Goal: Transaction & Acquisition: Purchase product/service

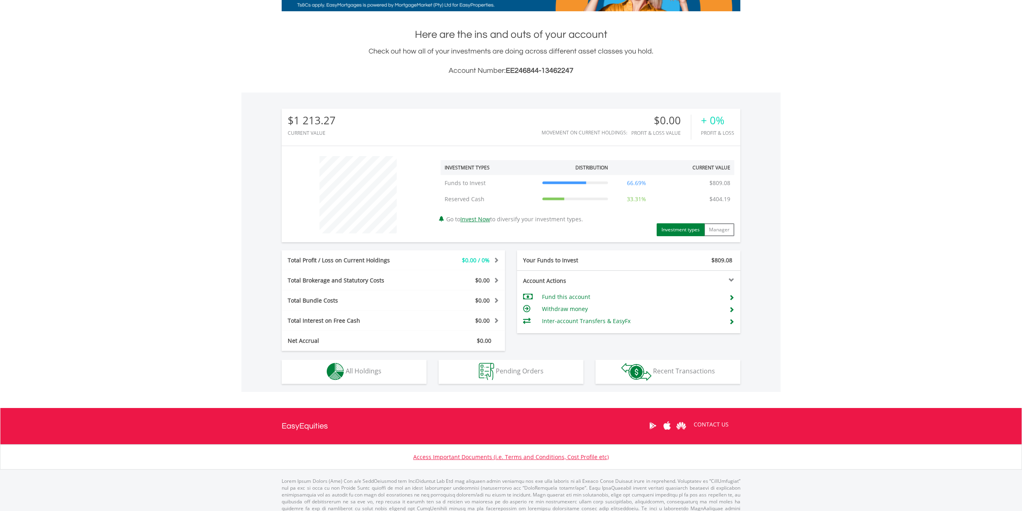
scroll to position [169, 0]
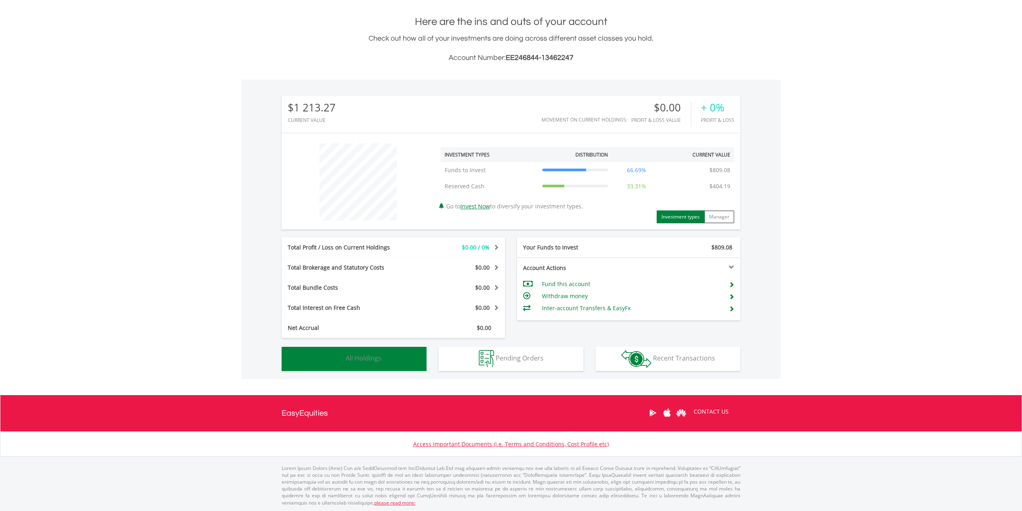
click at [400, 357] on button "Holdings All Holdings" at bounding box center [354, 359] width 145 height 24
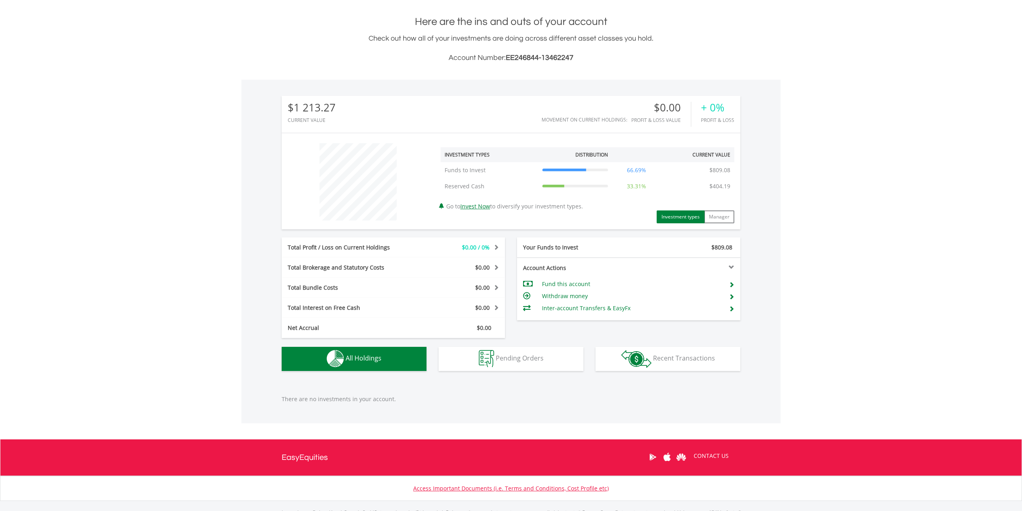
scroll to position [214, 0]
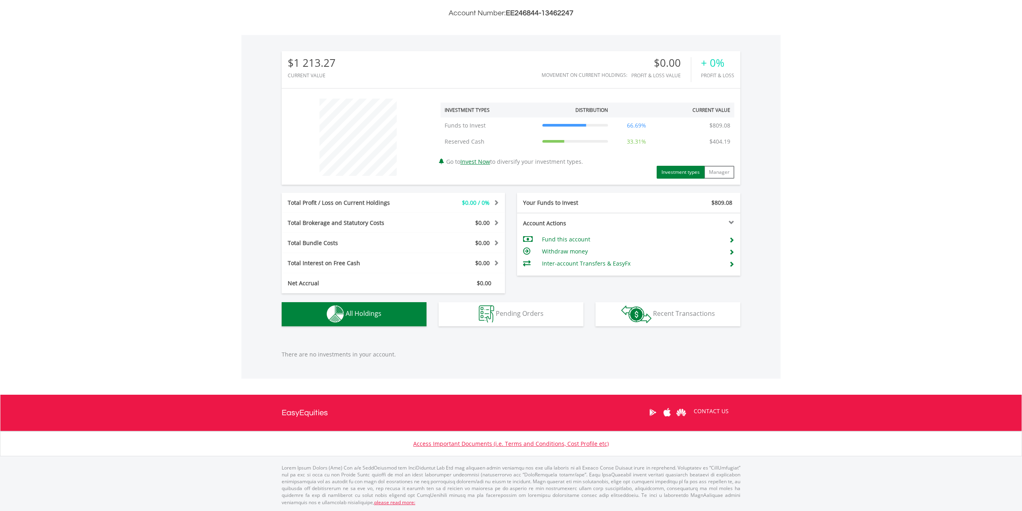
click at [358, 319] on button "Holdings All Holdings" at bounding box center [354, 314] width 145 height 24
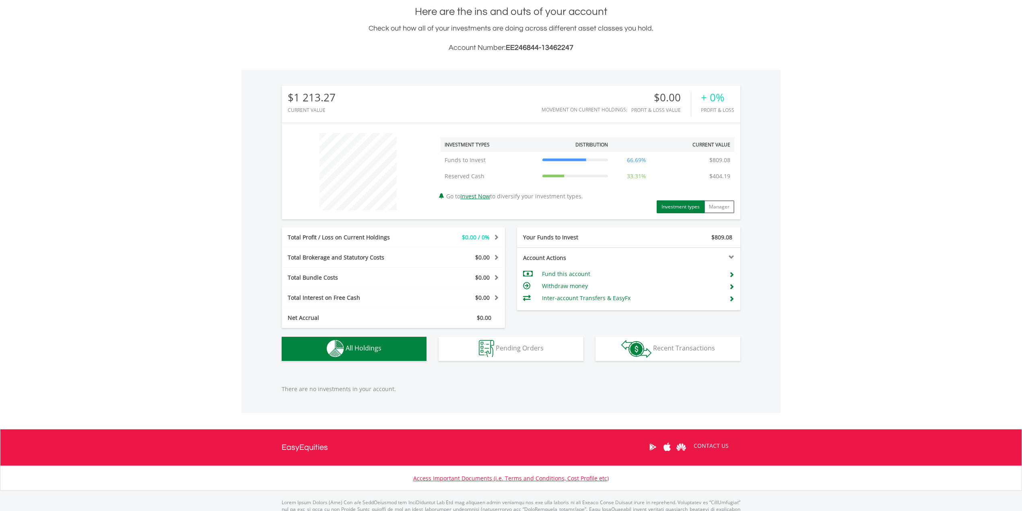
scroll to position [160, 0]
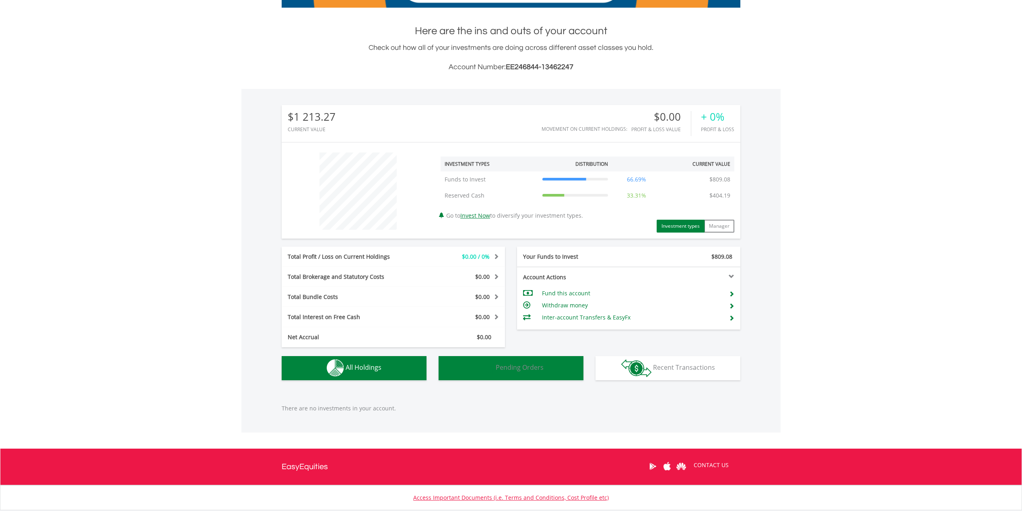
click at [522, 372] on button "Pending Orders Pending Orders" at bounding box center [511, 368] width 145 height 24
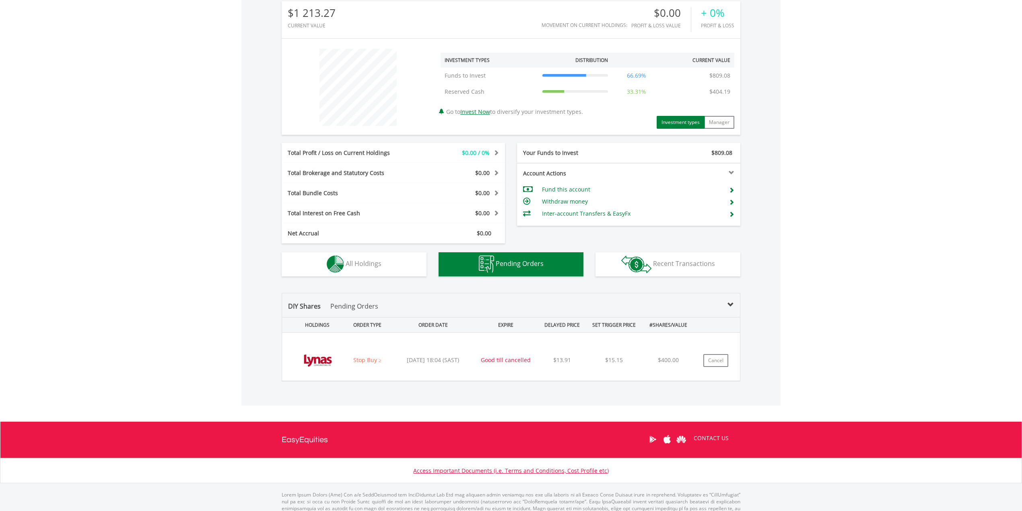
scroll to position [291, 0]
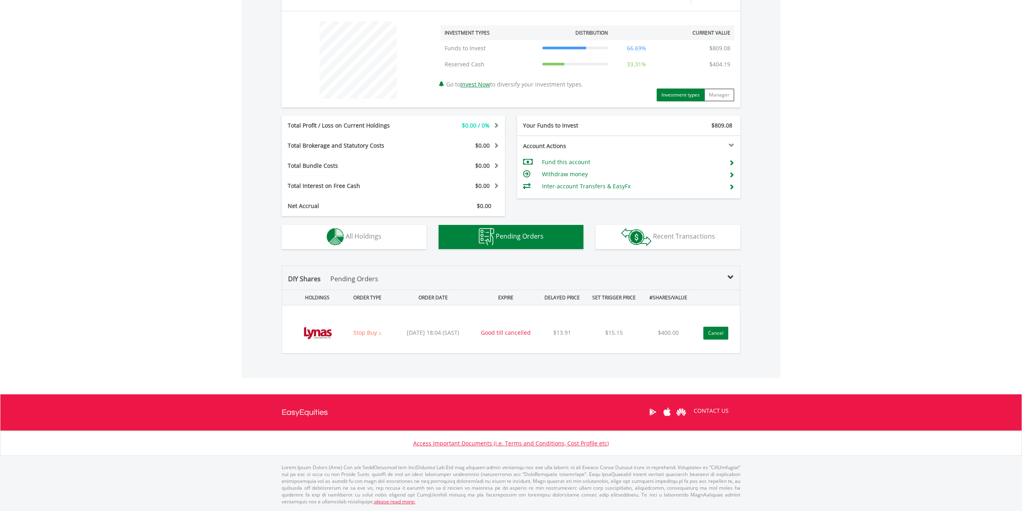
click at [713, 332] on button "Cancel" at bounding box center [715, 333] width 25 height 13
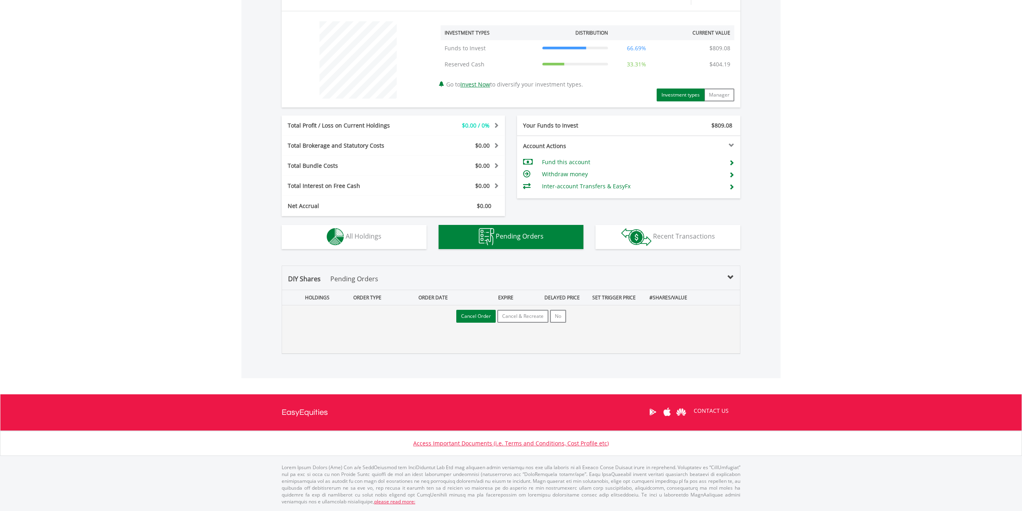
click at [482, 319] on button "Cancel Order" at bounding box center [475, 316] width 39 height 13
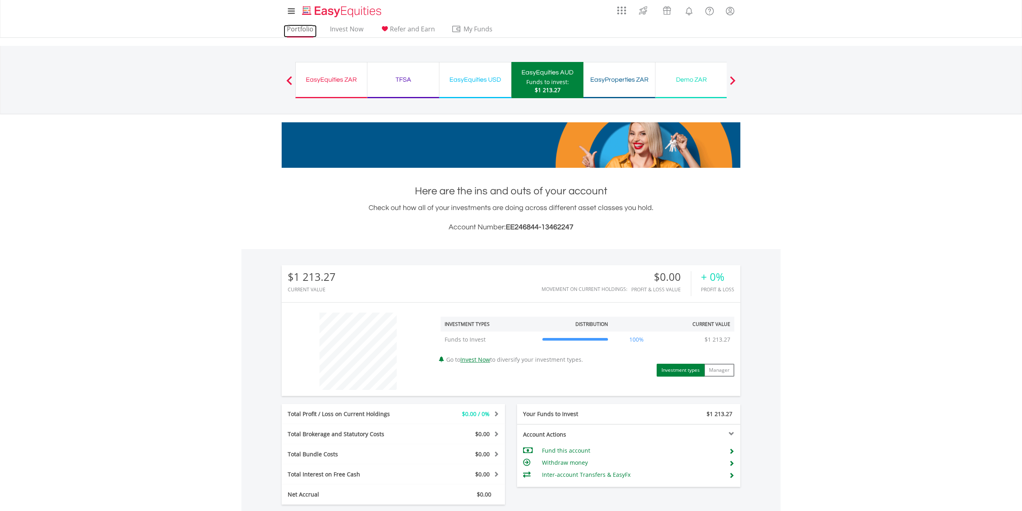
click at [287, 28] on link "Portfolio" at bounding box center [300, 31] width 33 height 12
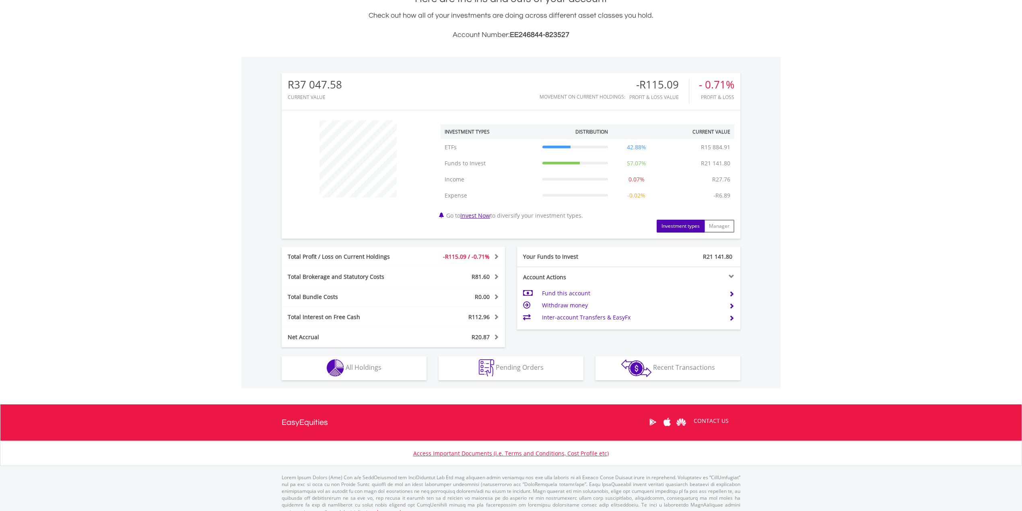
scroll to position [202, 0]
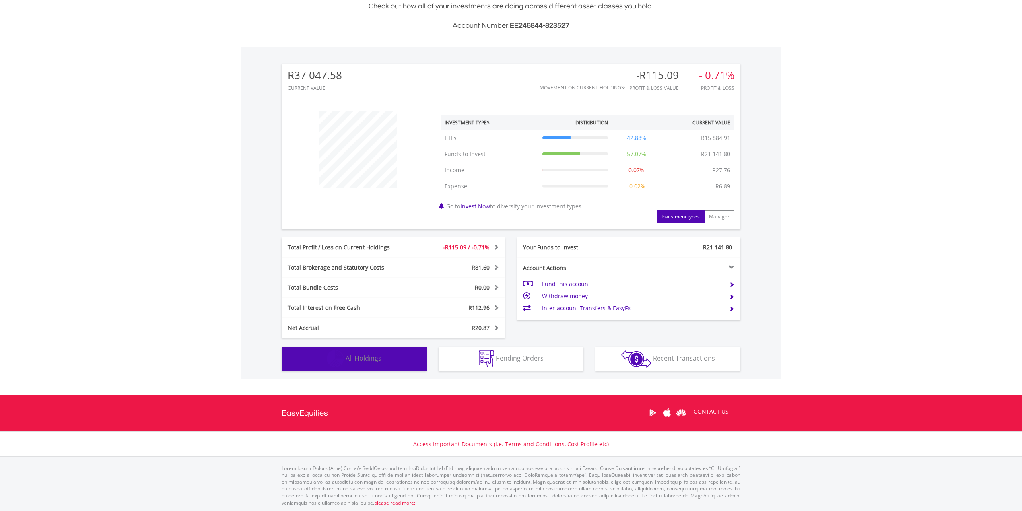
click at [383, 363] on button "Holdings All Holdings" at bounding box center [354, 359] width 145 height 24
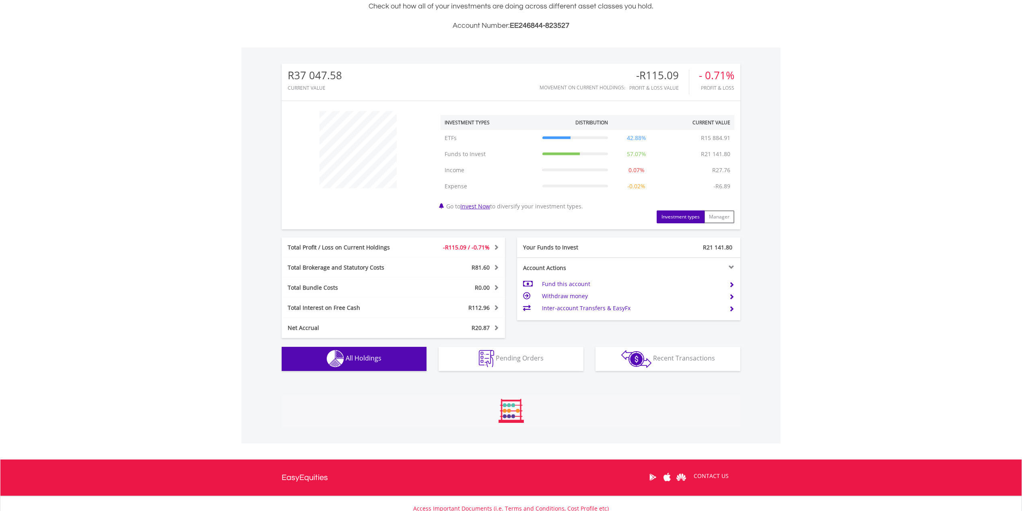
scroll to position [386, 0]
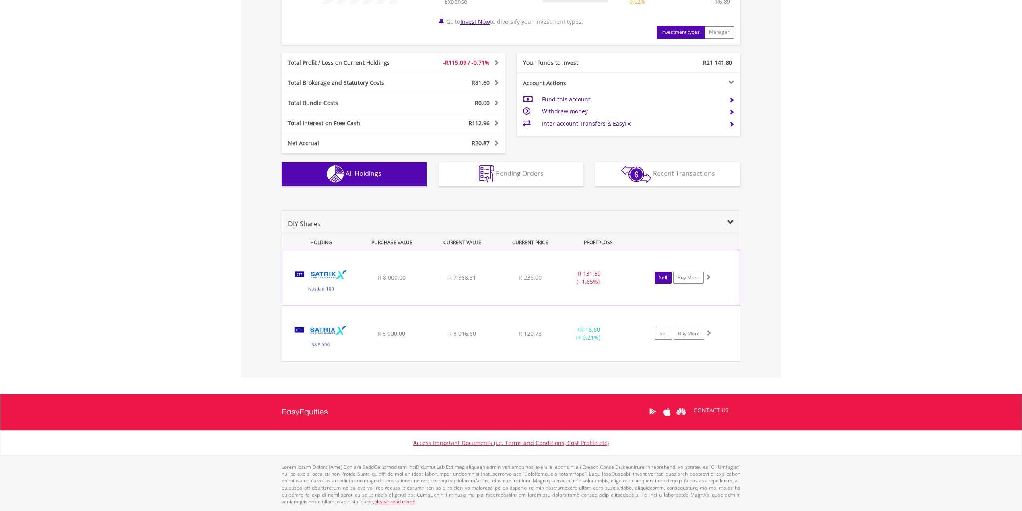
click at [664, 279] on link "Sell" at bounding box center [663, 278] width 17 height 12
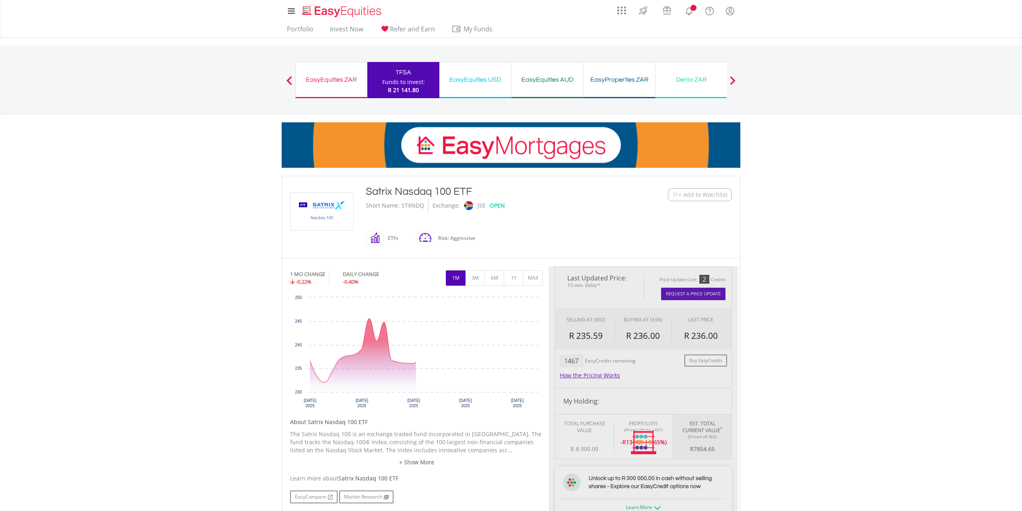
type input "*******"
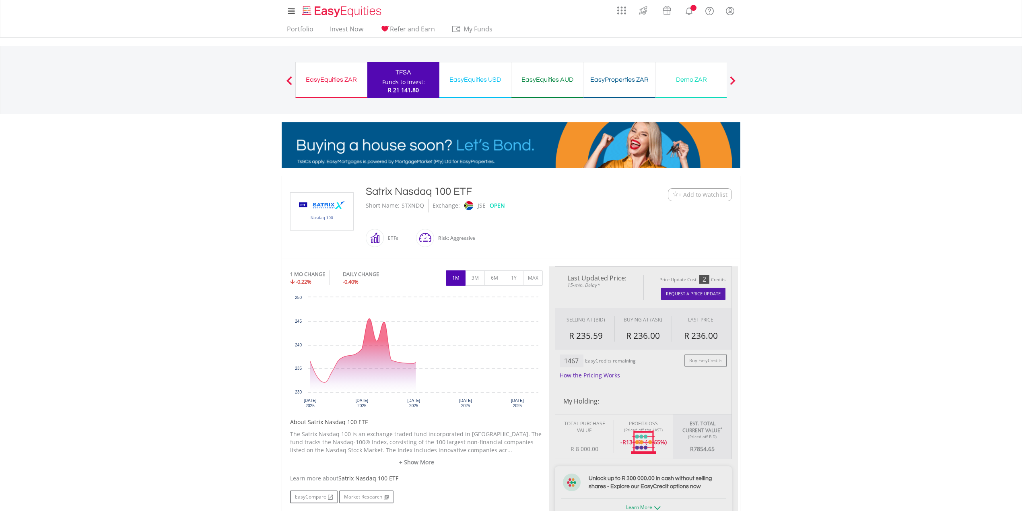
type input "******"
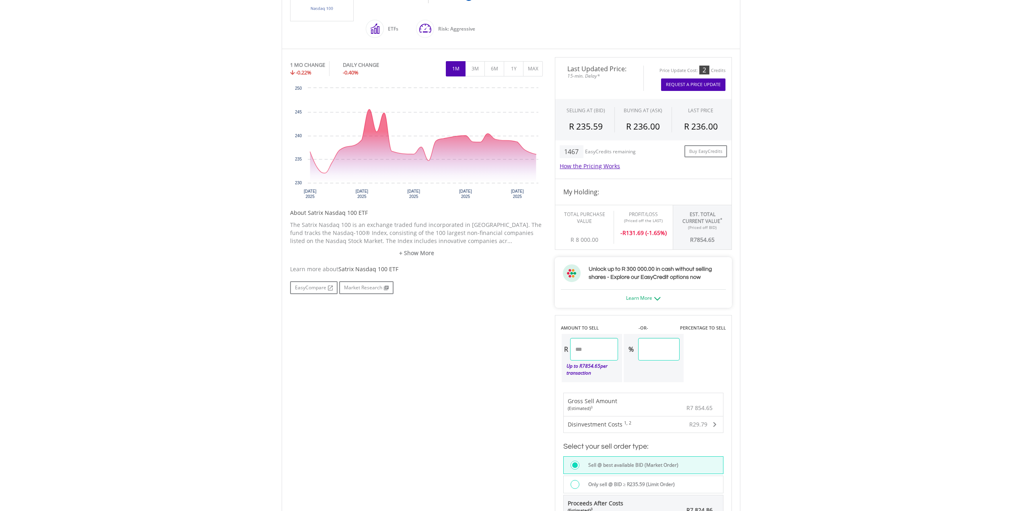
scroll to position [322, 0]
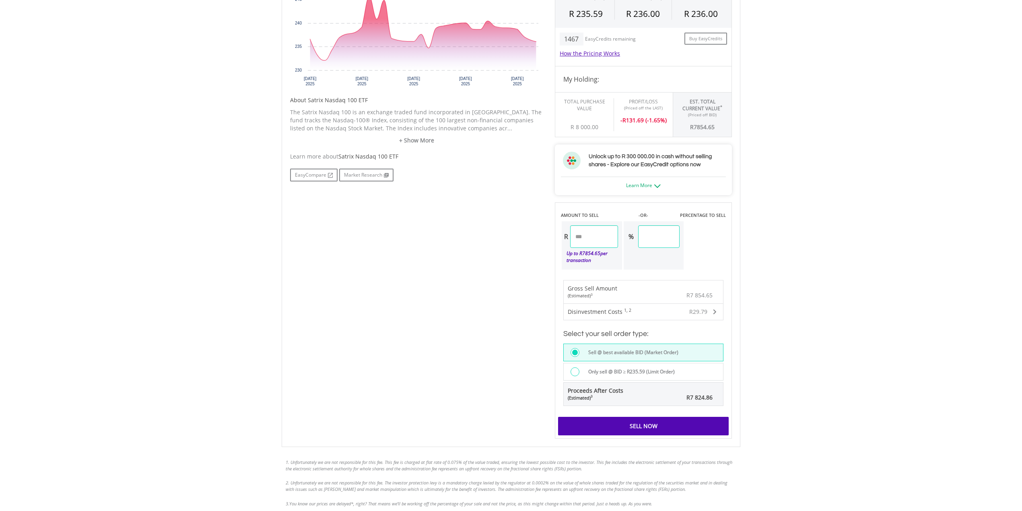
click at [673, 432] on div "Sell Now" at bounding box center [643, 426] width 171 height 19
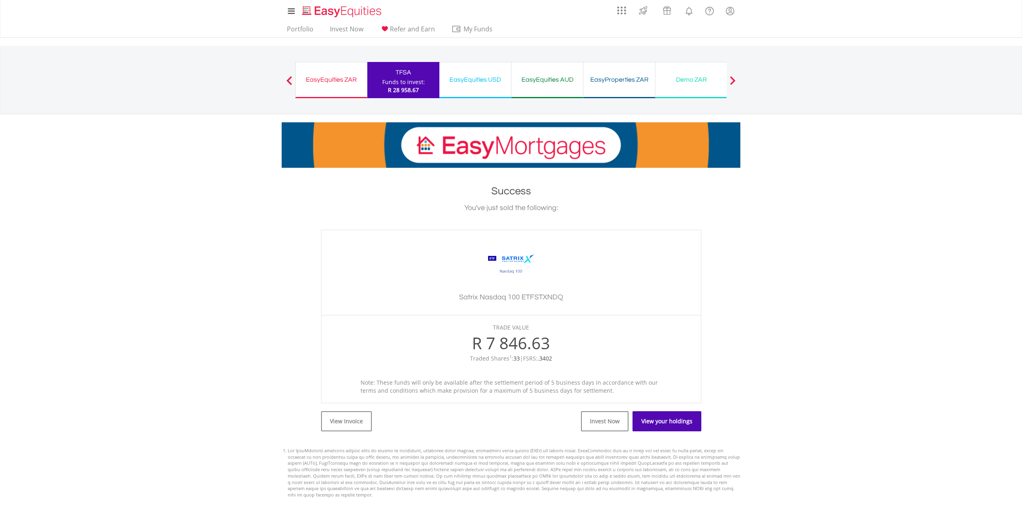
click at [670, 422] on link "View your holdings" at bounding box center [667, 421] width 69 height 20
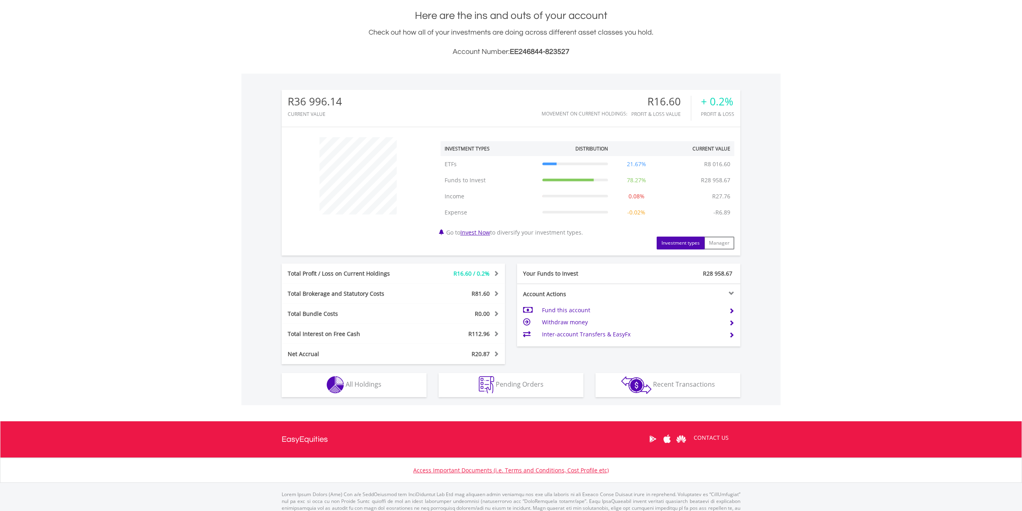
scroll to position [202, 0]
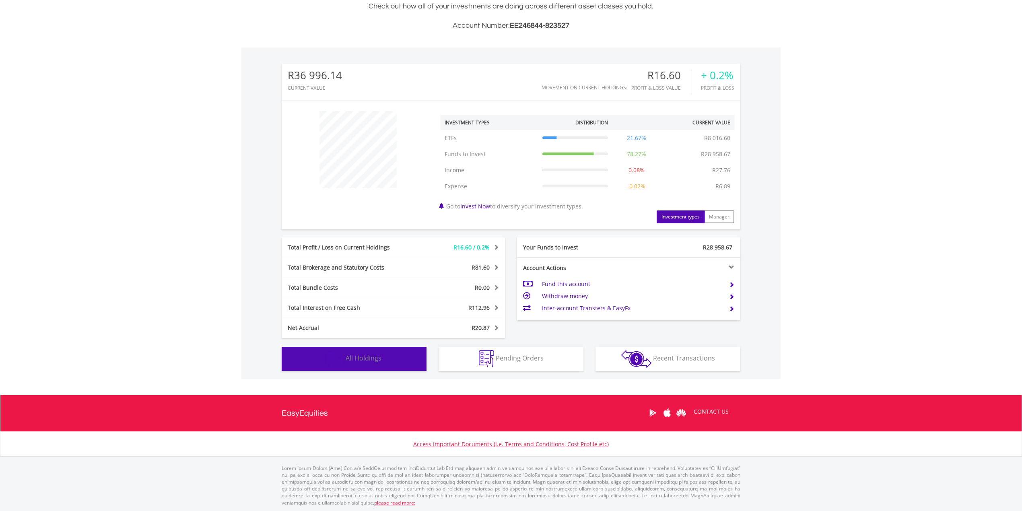
click at [361, 359] on span "All Holdings" at bounding box center [364, 358] width 36 height 9
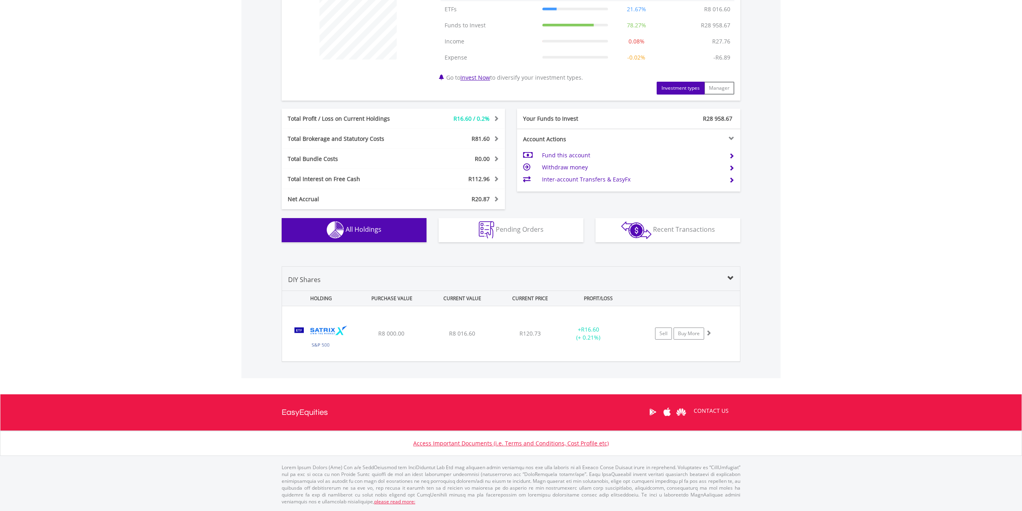
scroll to position [0, 0]
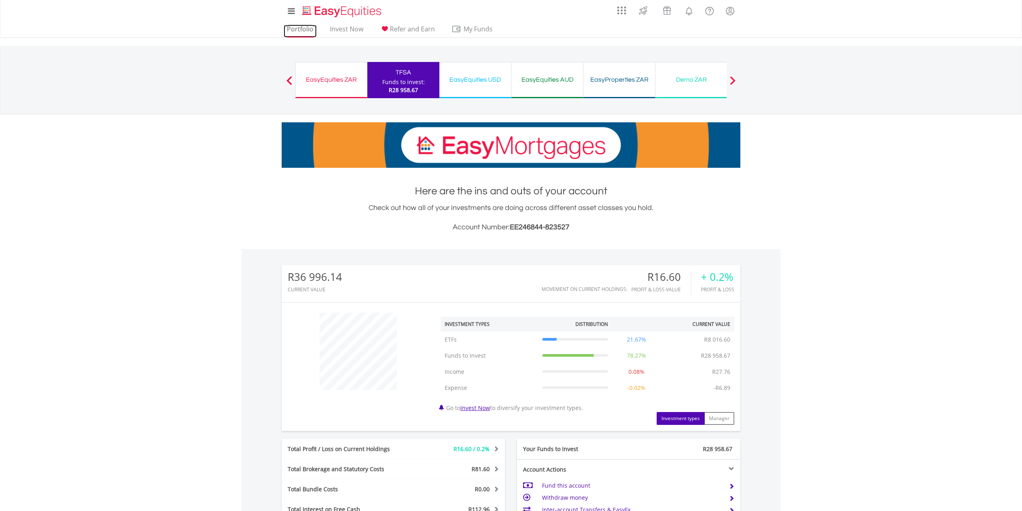
click at [302, 28] on link "Portfolio" at bounding box center [300, 31] width 33 height 12
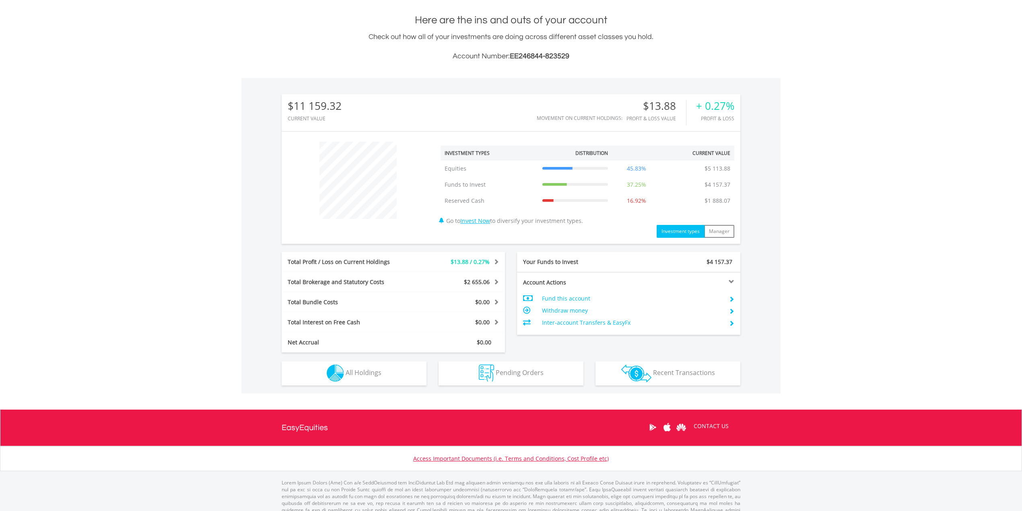
scroll to position [186, 0]
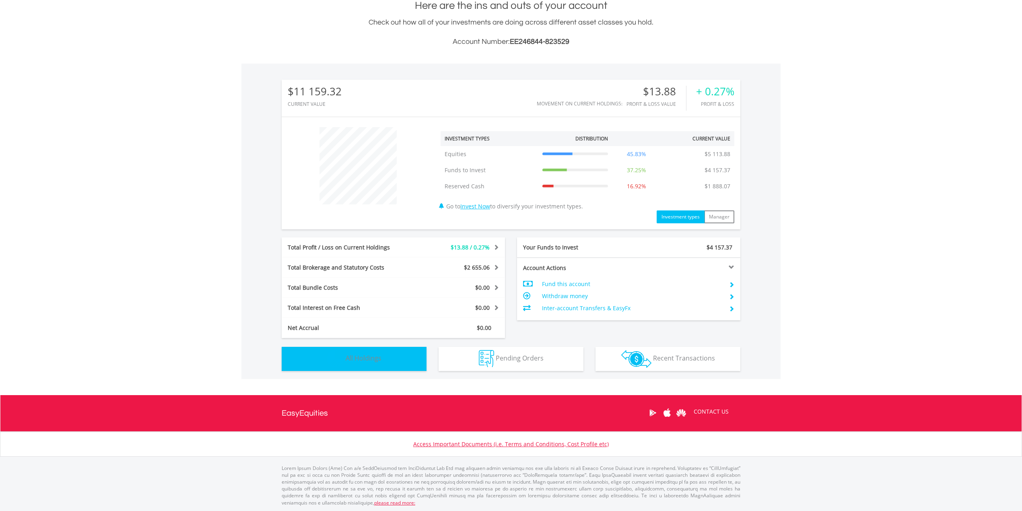
click at [373, 356] on span "All Holdings" at bounding box center [364, 358] width 36 height 9
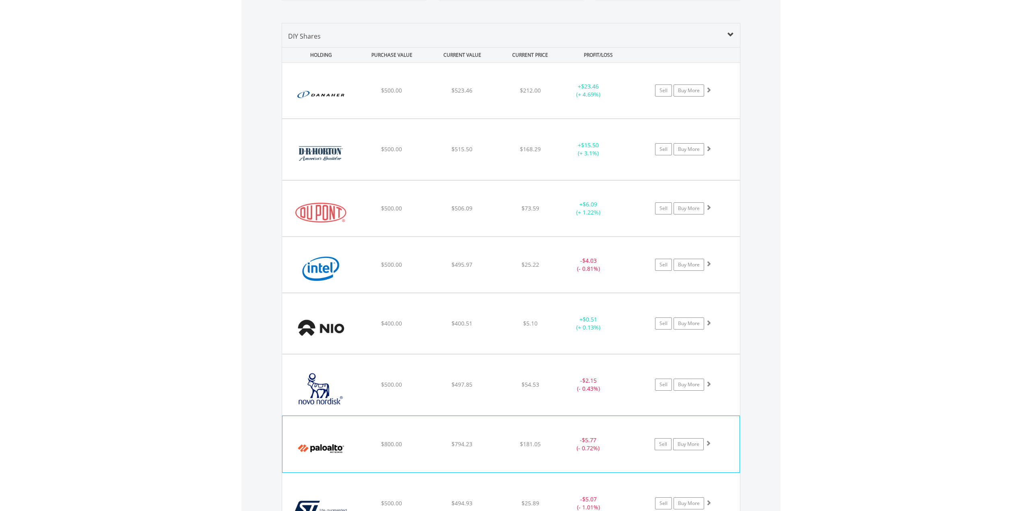
scroll to position [527, 0]
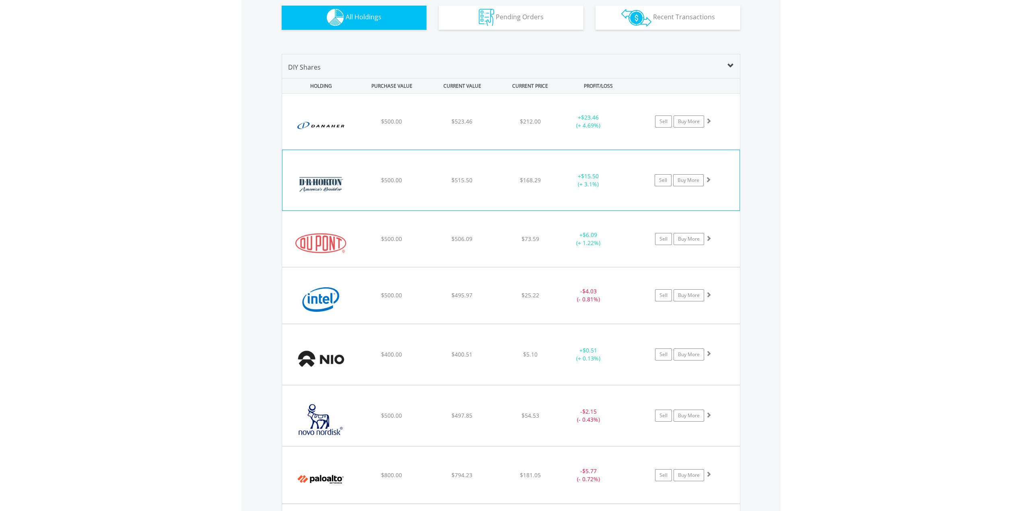
click at [501, 126] on div "$168.29" at bounding box center [530, 121] width 64 height 8
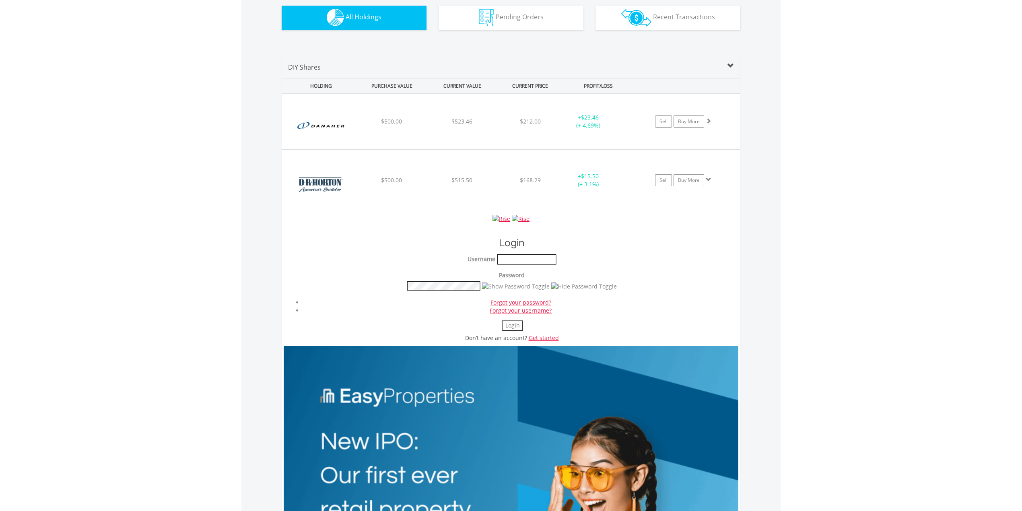
click at [843, 160] on body "My Investments Invest Now New Listings Sell My Recurring Investments Pending Or…" at bounding box center [511, 458] width 1022 height 1971
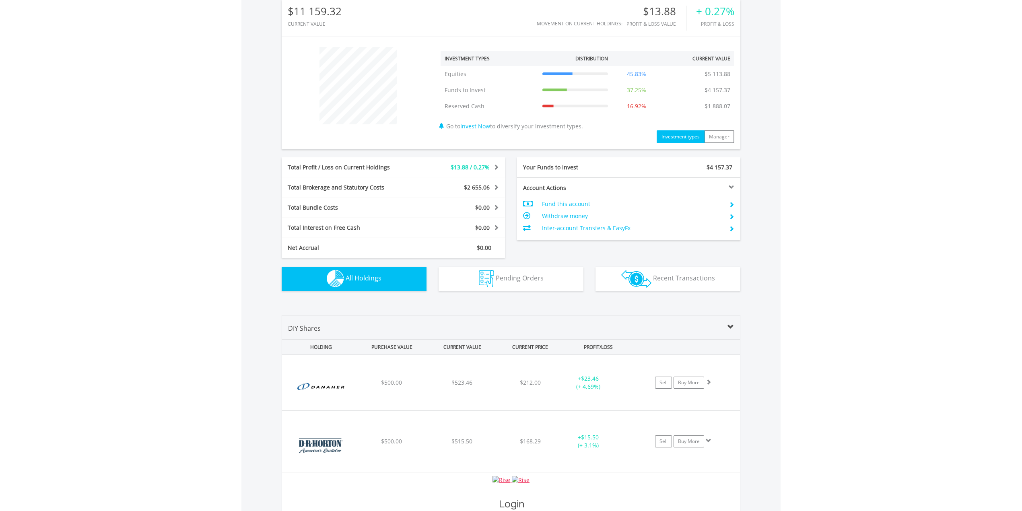
scroll to position [258, 0]
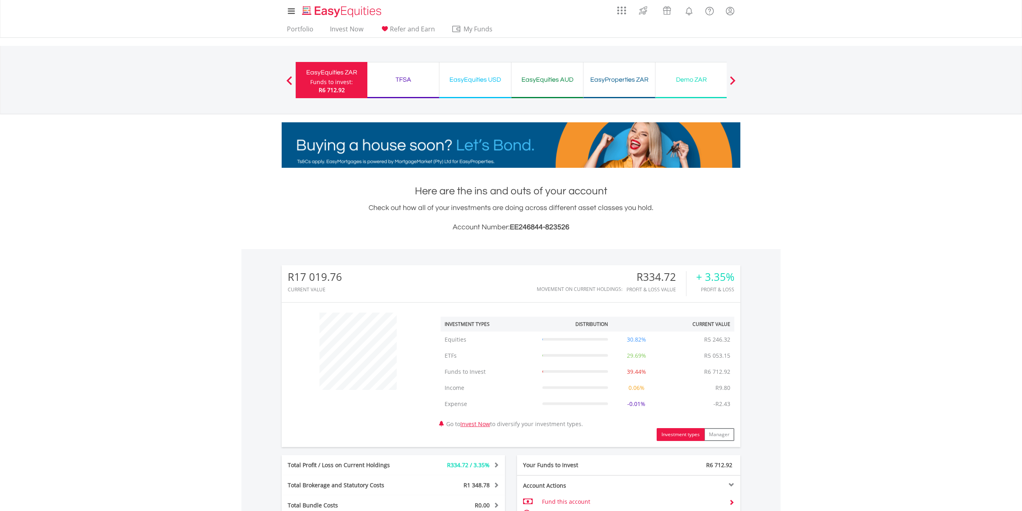
scroll to position [77, 153]
